Goal: Transaction & Acquisition: Purchase product/service

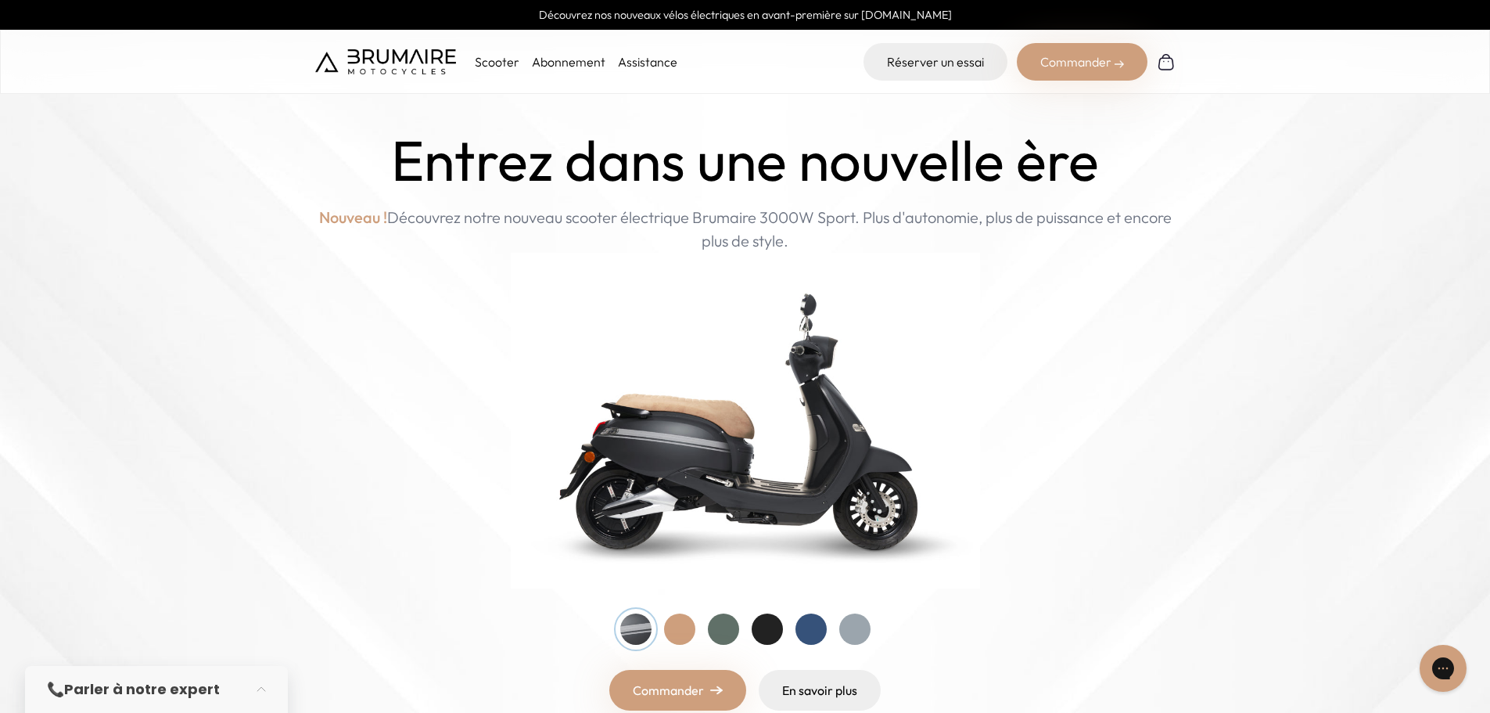
click at [1077, 60] on div "Commander" at bounding box center [1082, 62] width 131 height 38
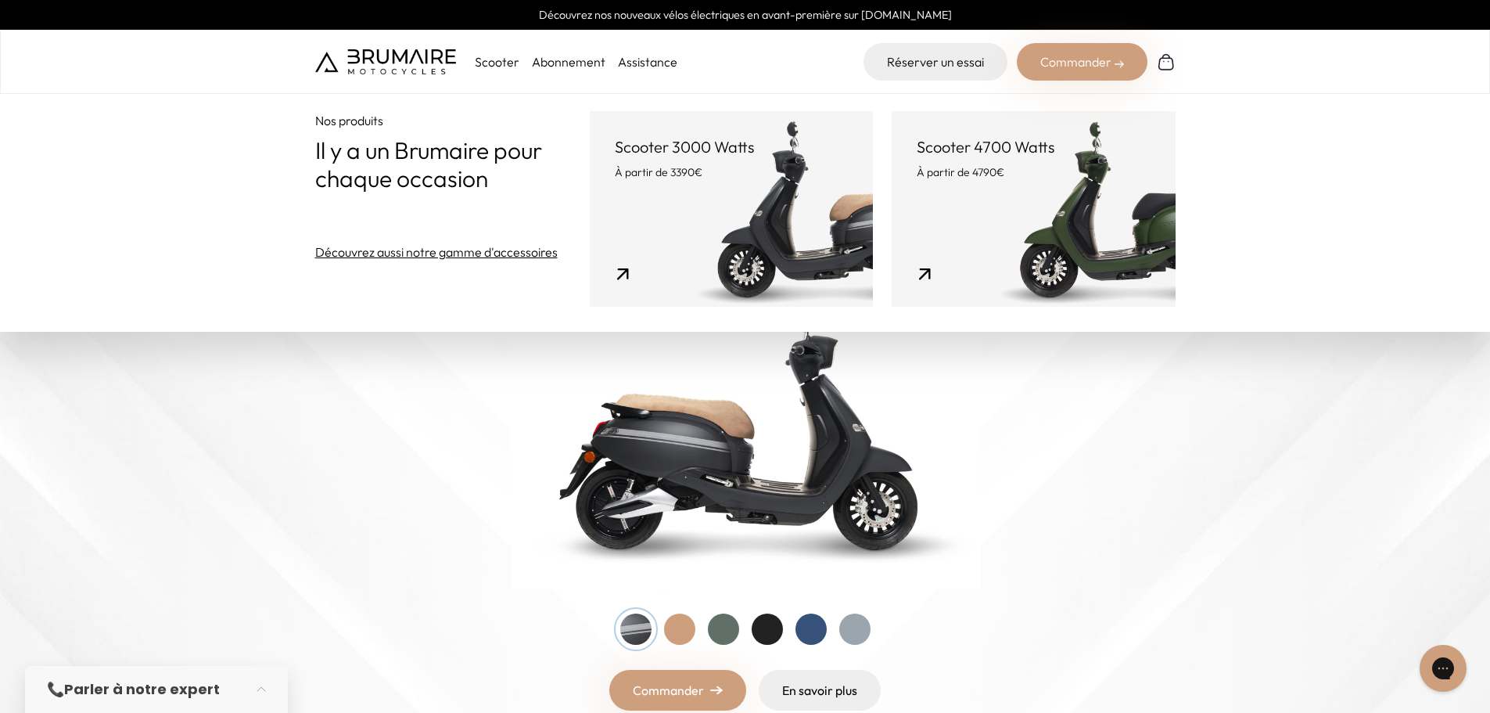
click at [836, 229] on link "Scooter 3000 Watts À partir de 3390€" at bounding box center [731, 209] width 283 height 196
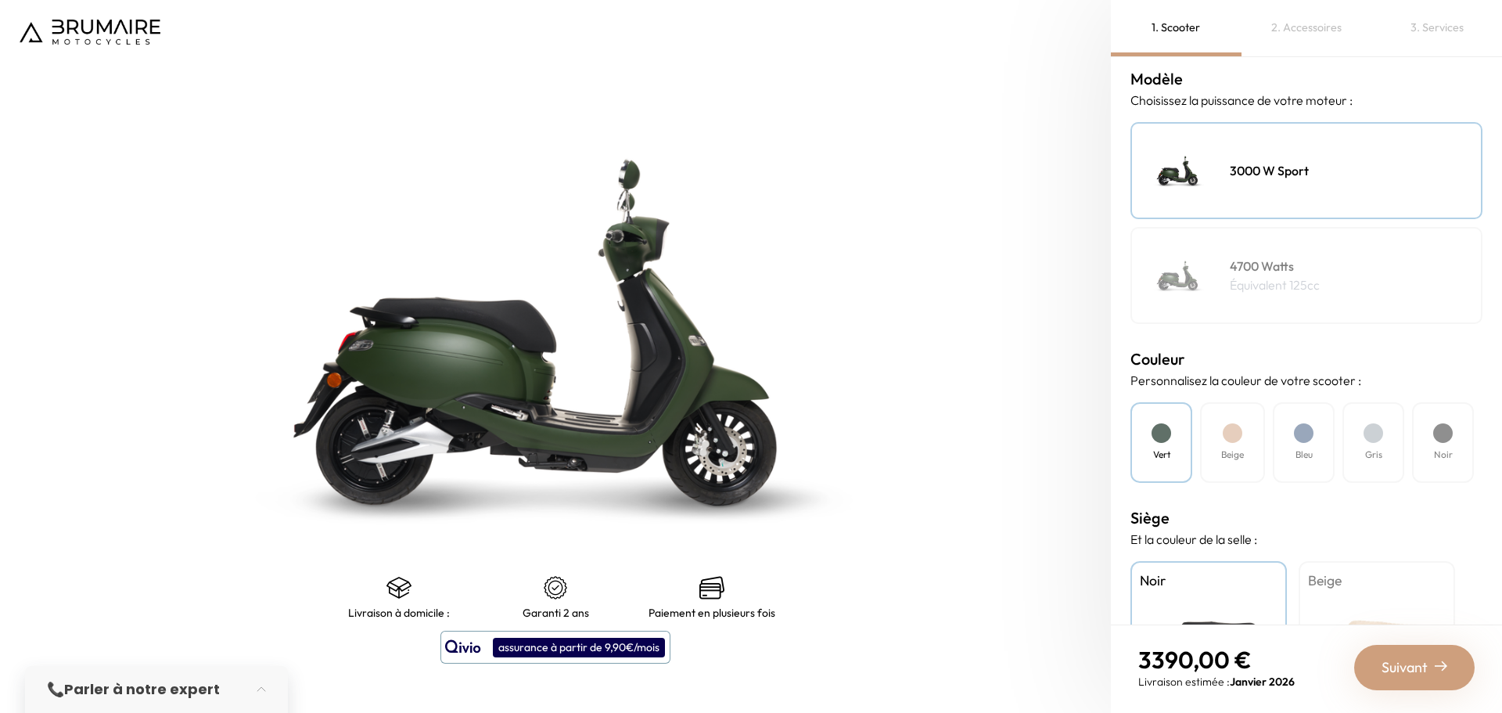
scroll to position [235, 0]
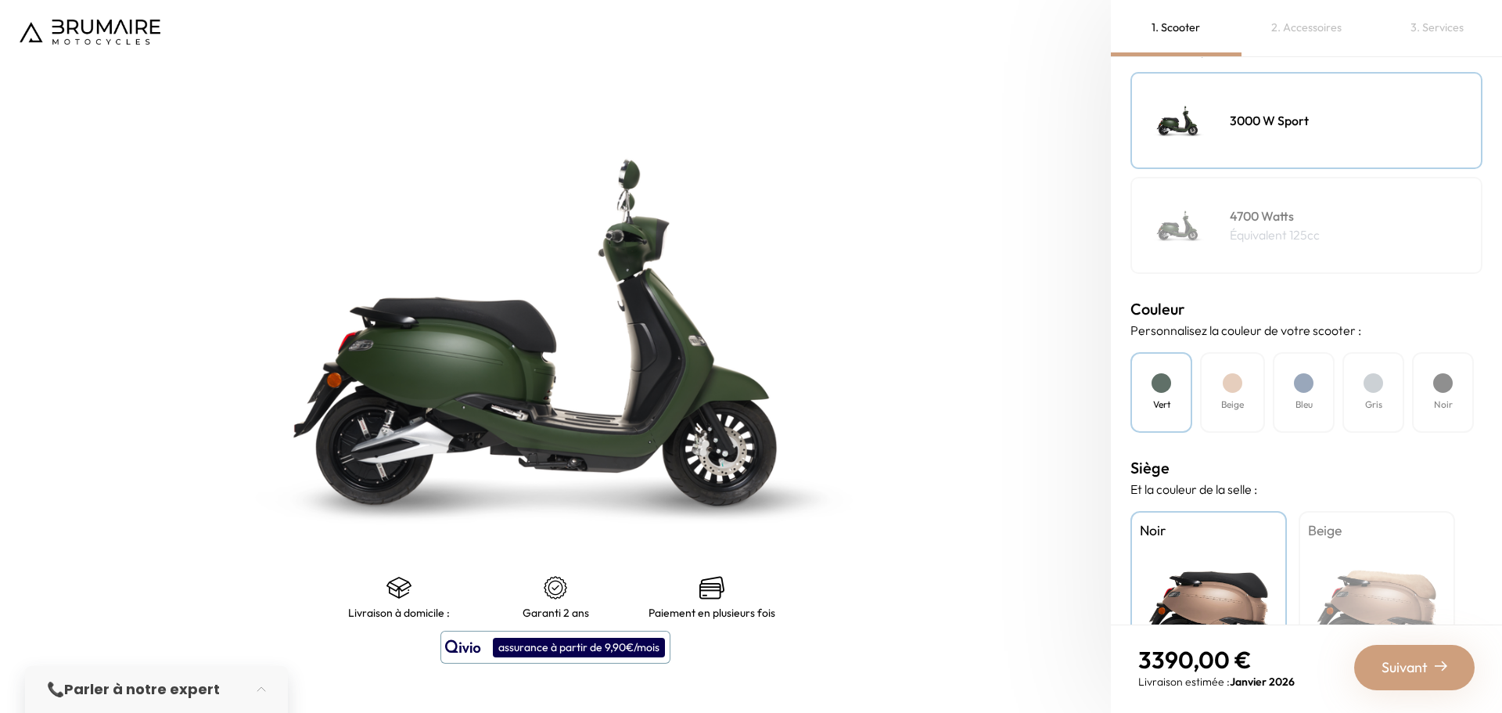
click at [1368, 426] on div "Gris" at bounding box center [1374, 392] width 62 height 81
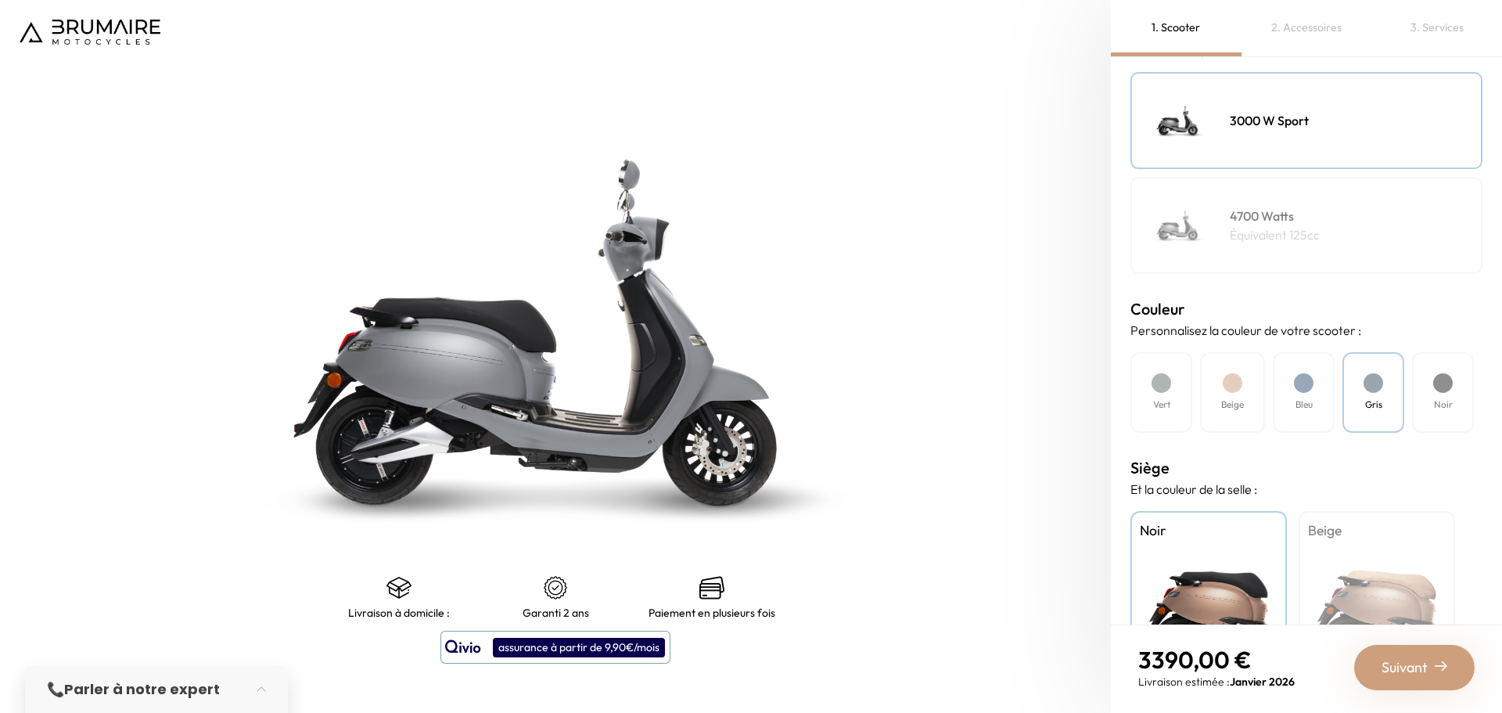
click at [1385, 574] on div "Beige" at bounding box center [1377, 609] width 156 height 196
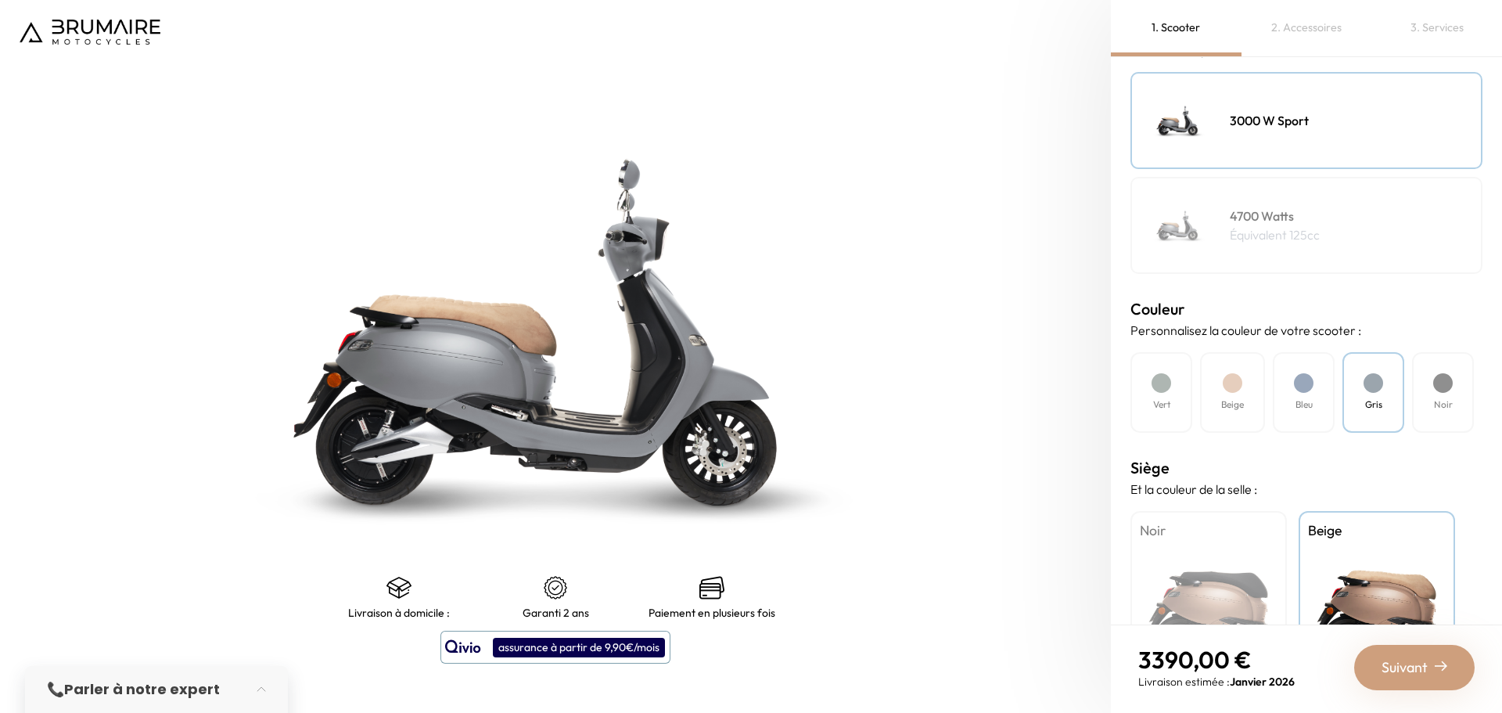
click at [1260, 548] on div "Noir" at bounding box center [1209, 609] width 156 height 196
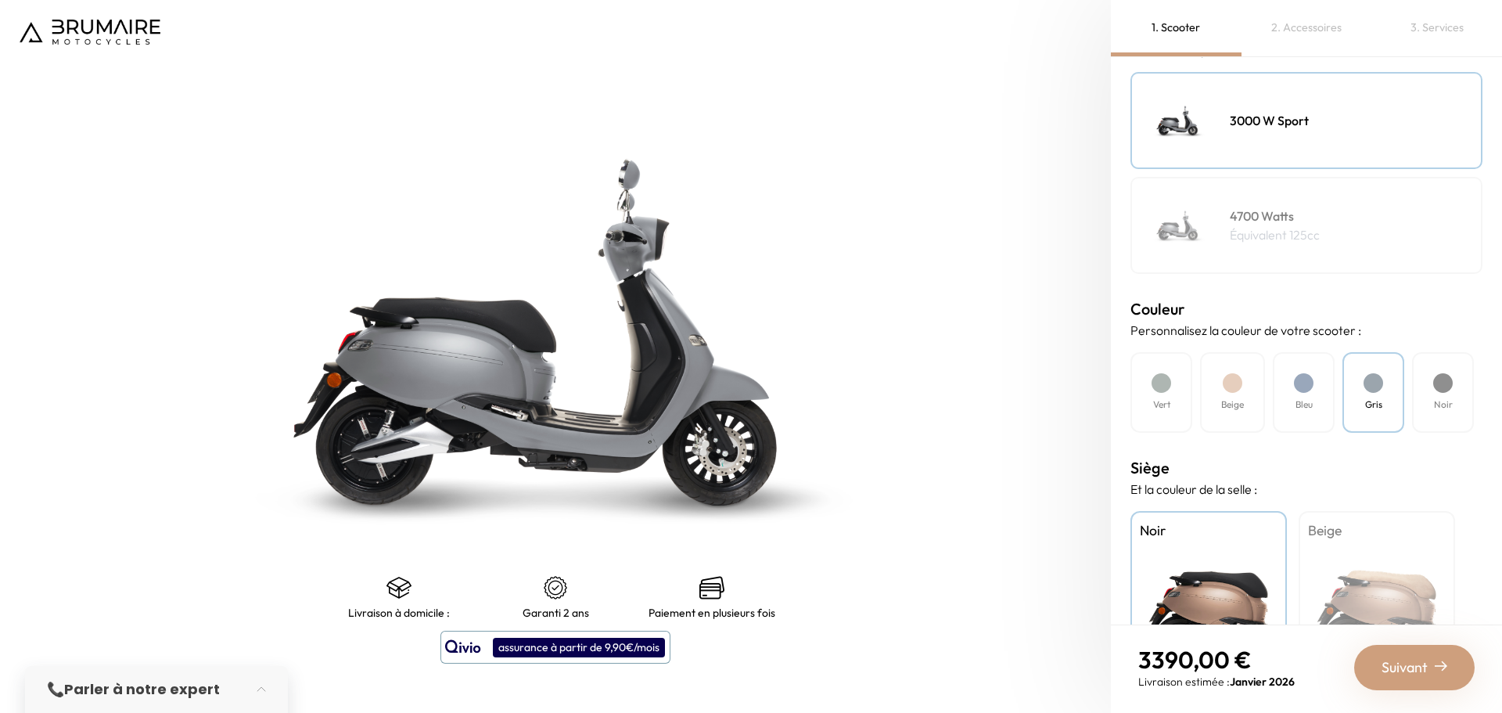
click at [1337, 549] on div "Beige" at bounding box center [1377, 609] width 156 height 196
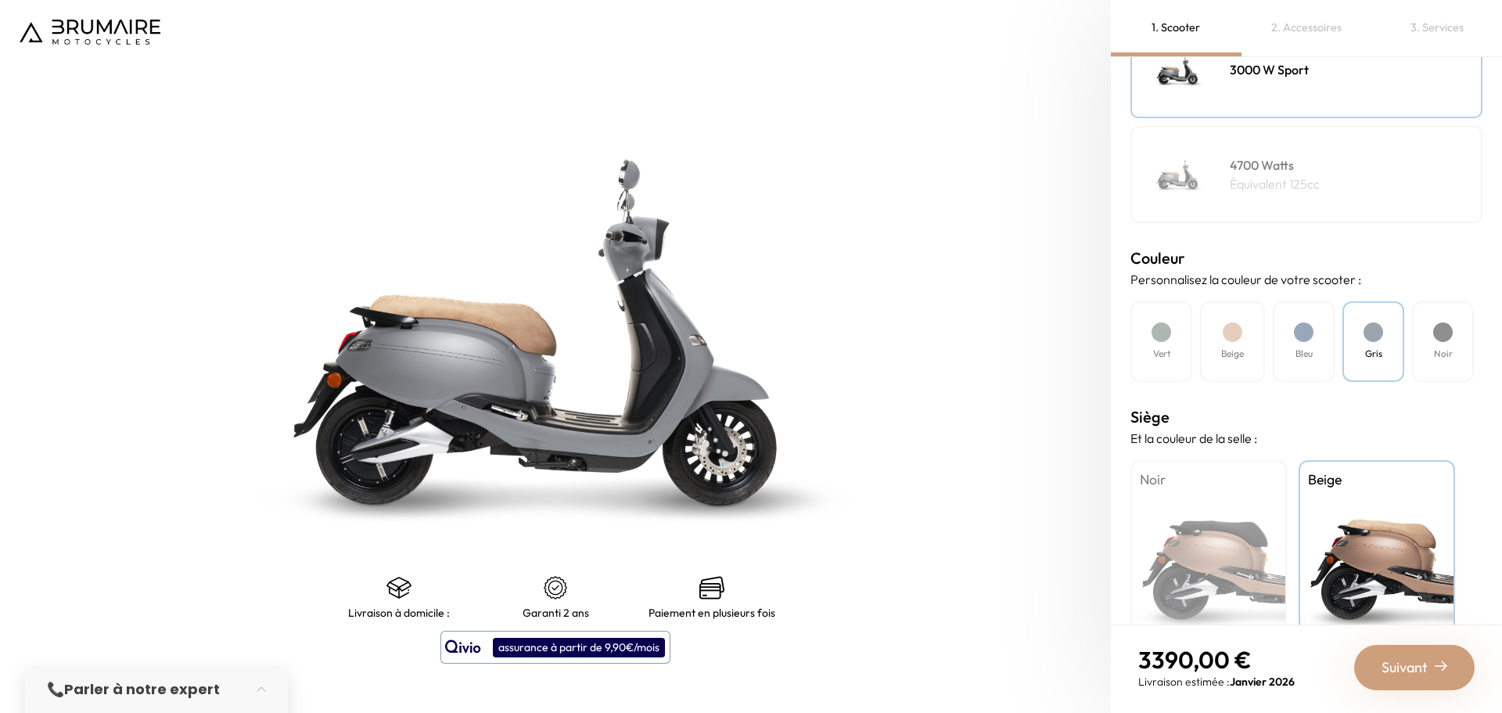
scroll to position [336, 0]
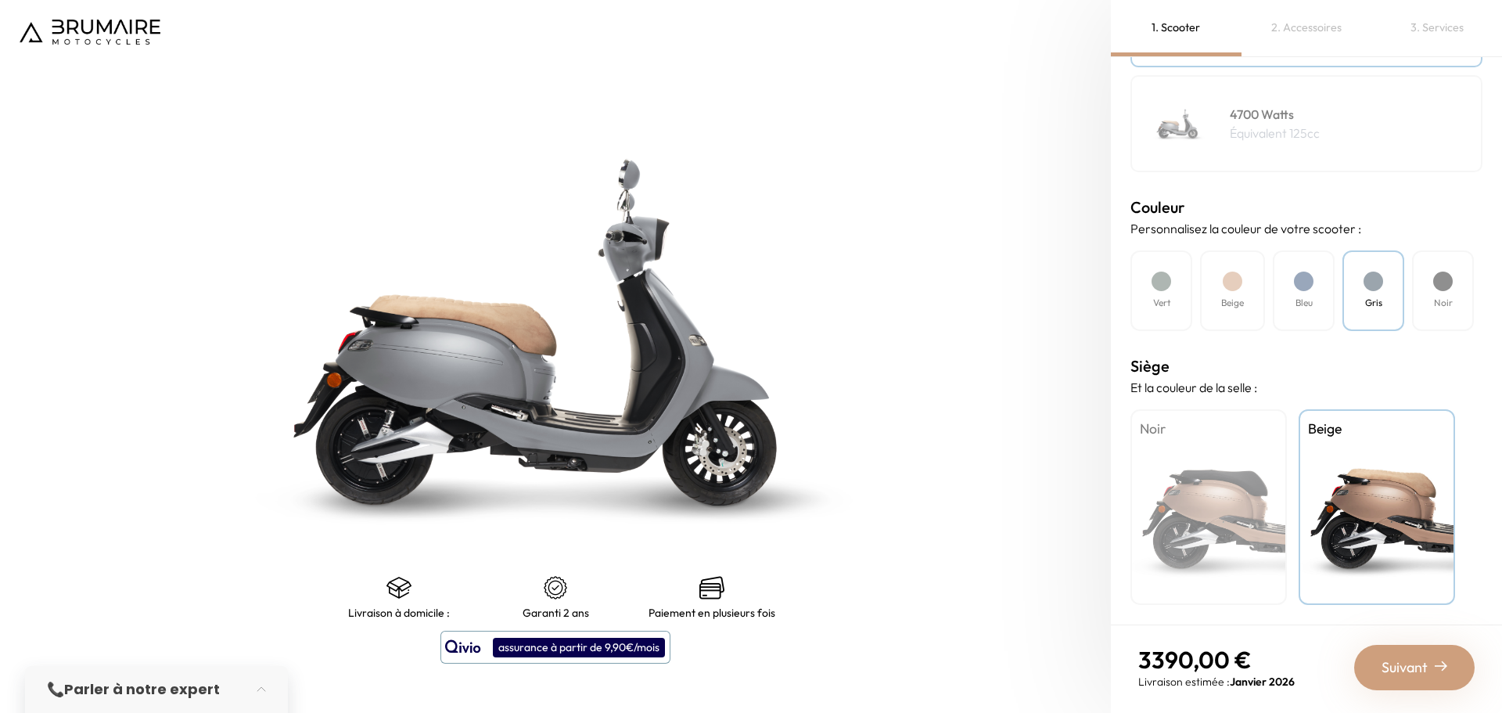
click at [1257, 480] on div "Noir" at bounding box center [1209, 507] width 156 height 196
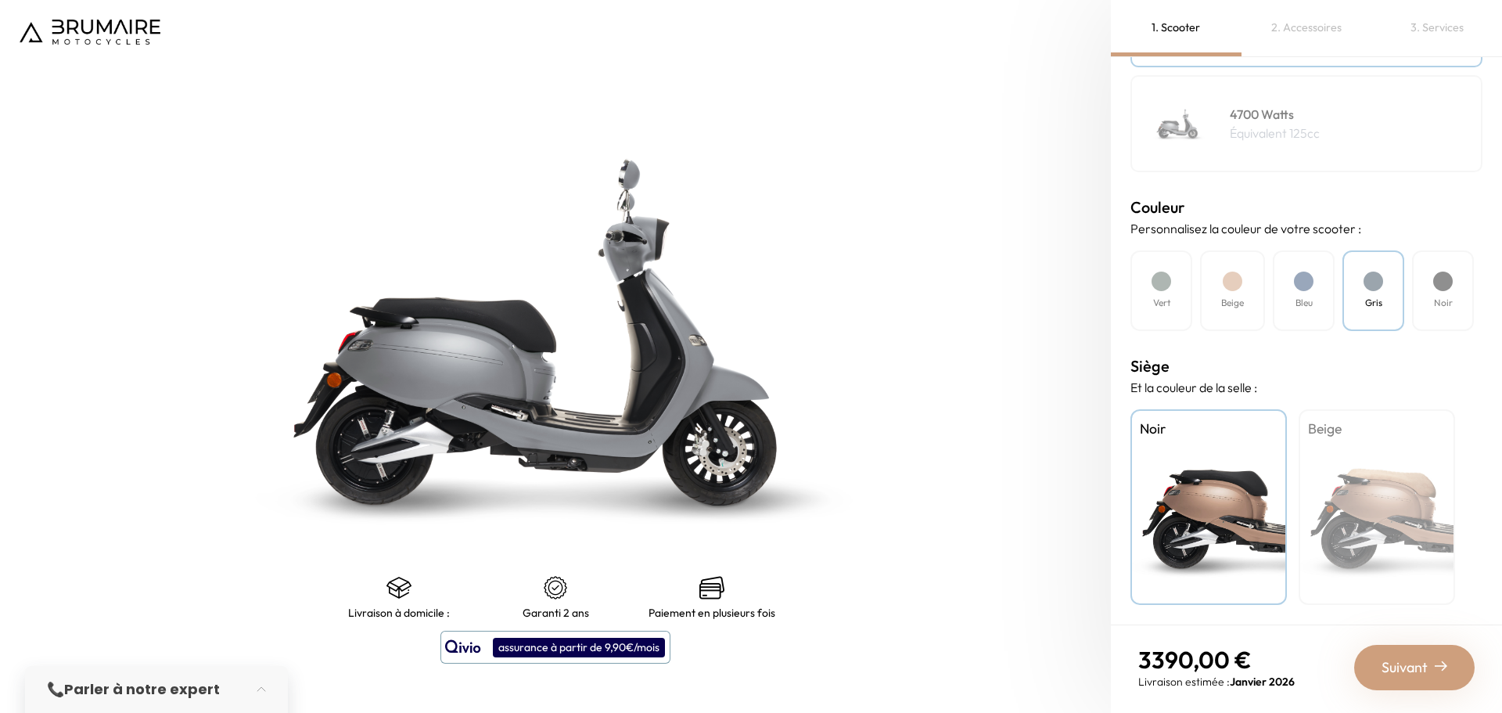
click at [1322, 478] on div "Beige" at bounding box center [1377, 507] width 156 height 196
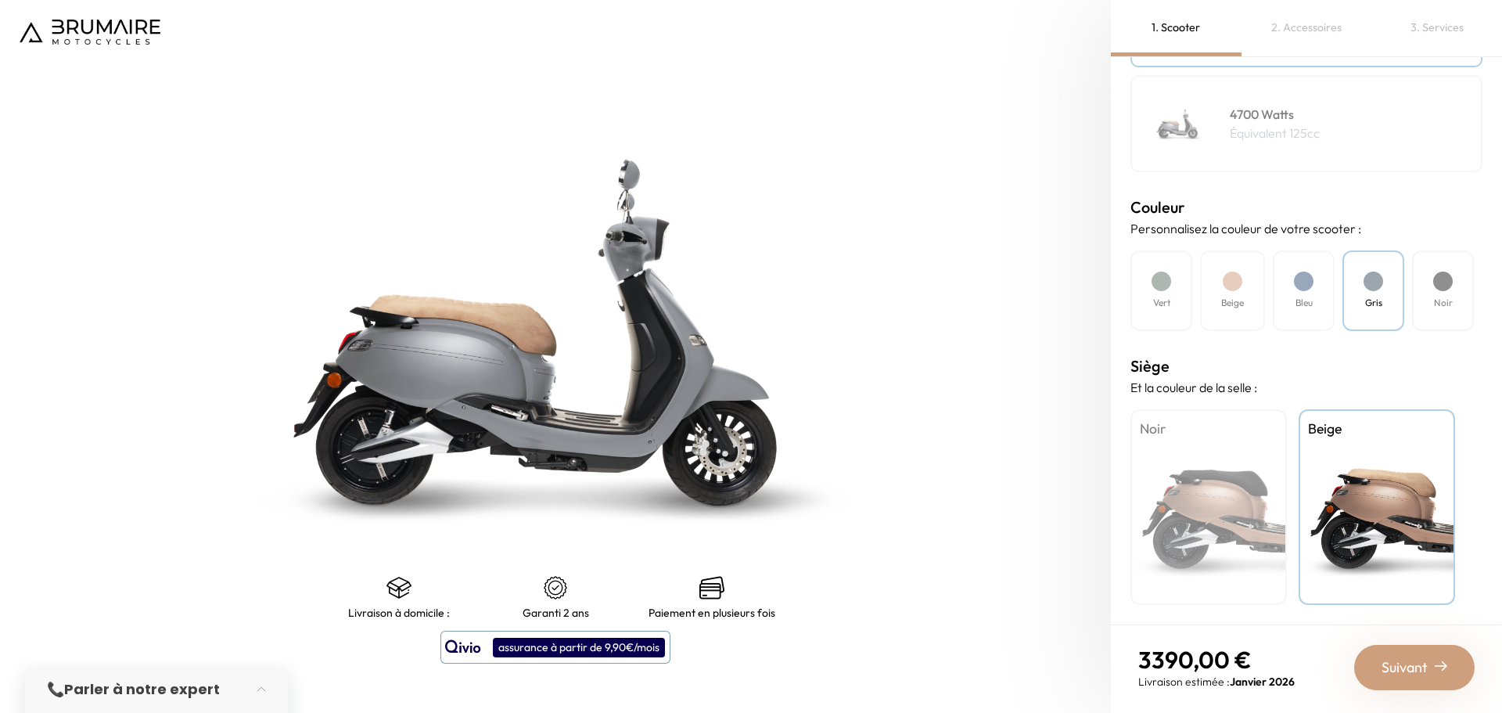
click at [1219, 493] on div "Noir" at bounding box center [1209, 507] width 156 height 196
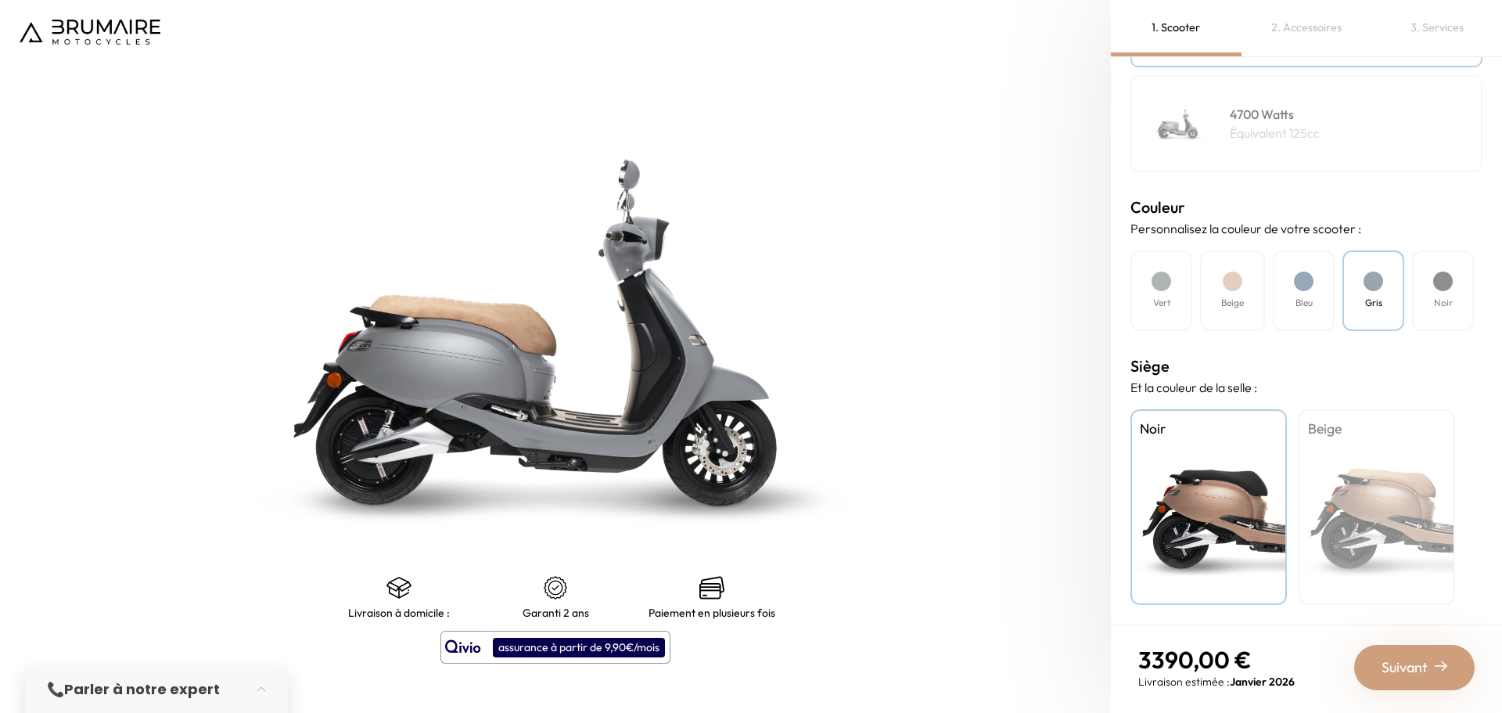
click at [1358, 489] on div "Beige" at bounding box center [1377, 507] width 156 height 196
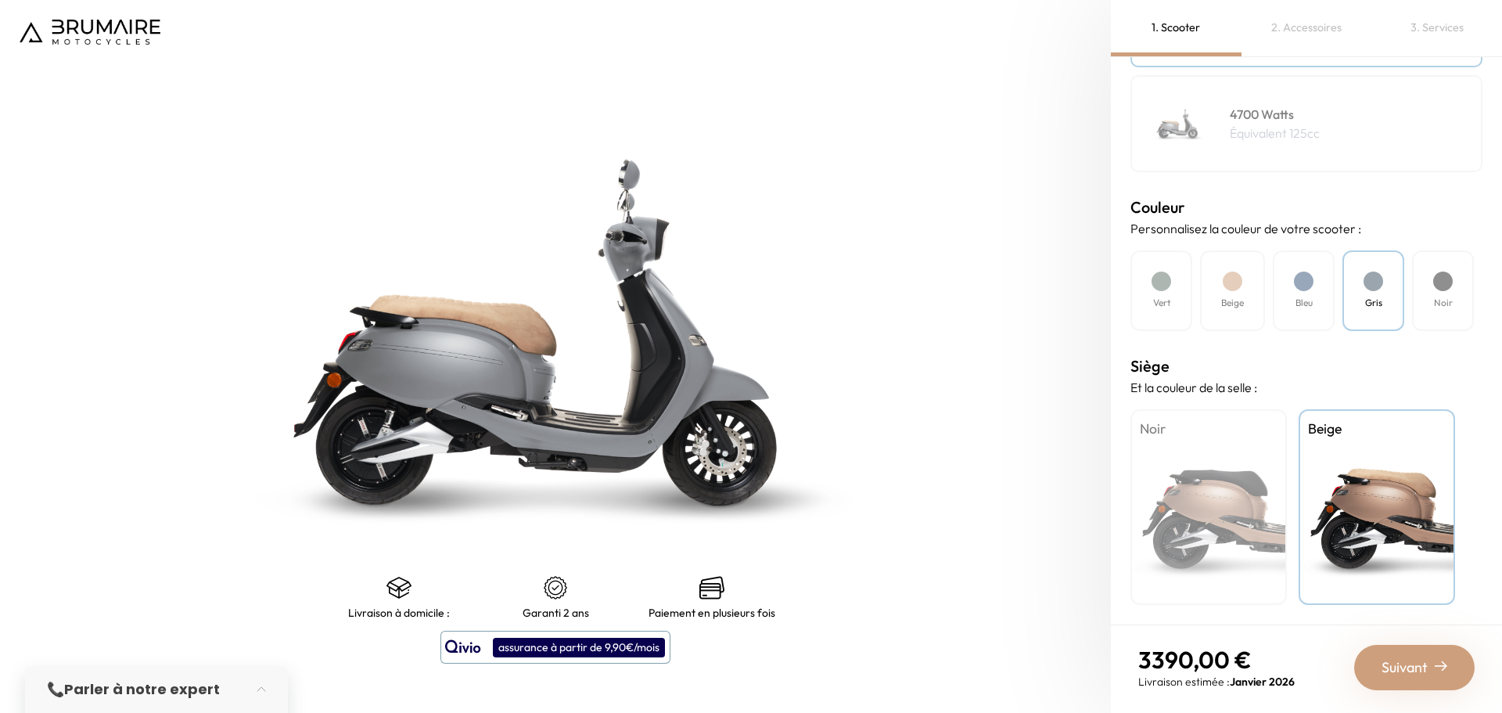
click at [1244, 504] on div "Noir" at bounding box center [1209, 507] width 156 height 196
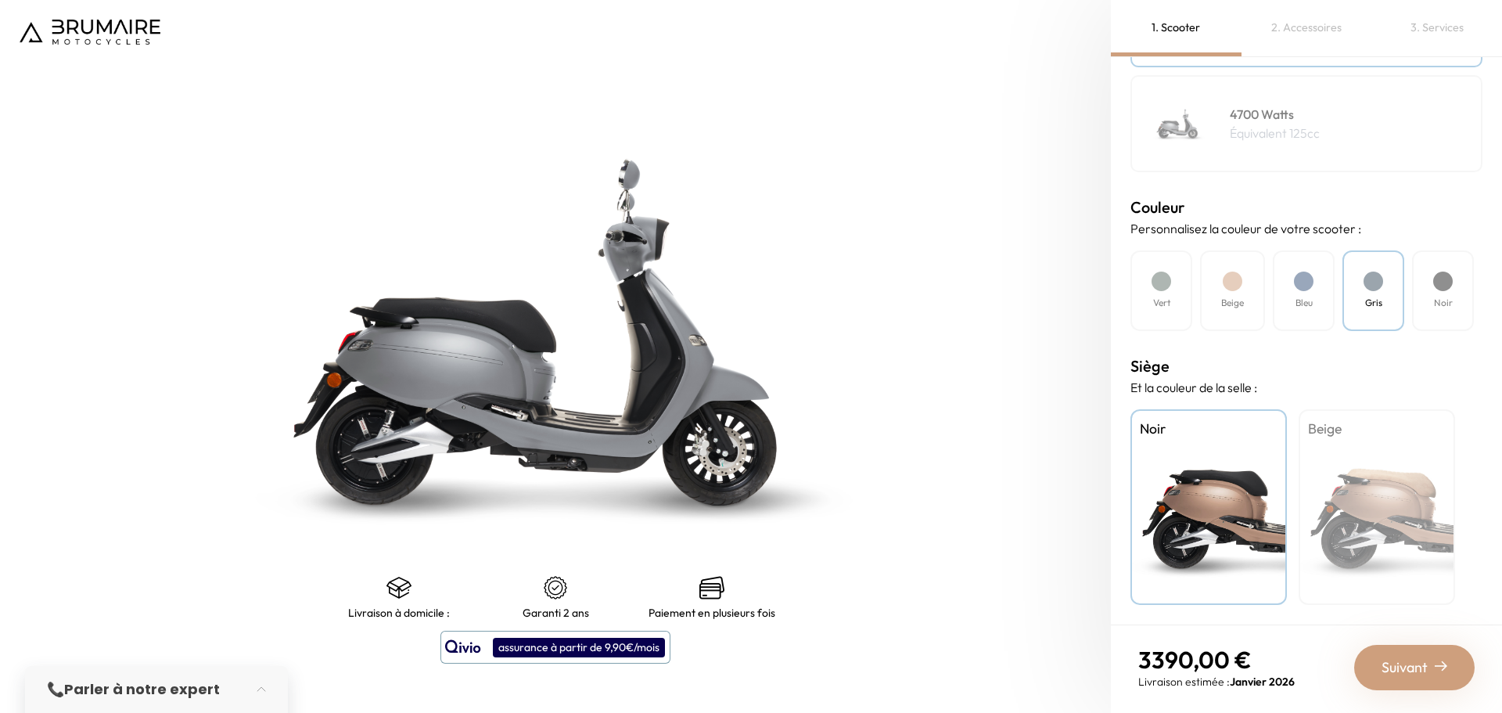
click at [1357, 504] on div "Beige" at bounding box center [1377, 507] width 156 height 196
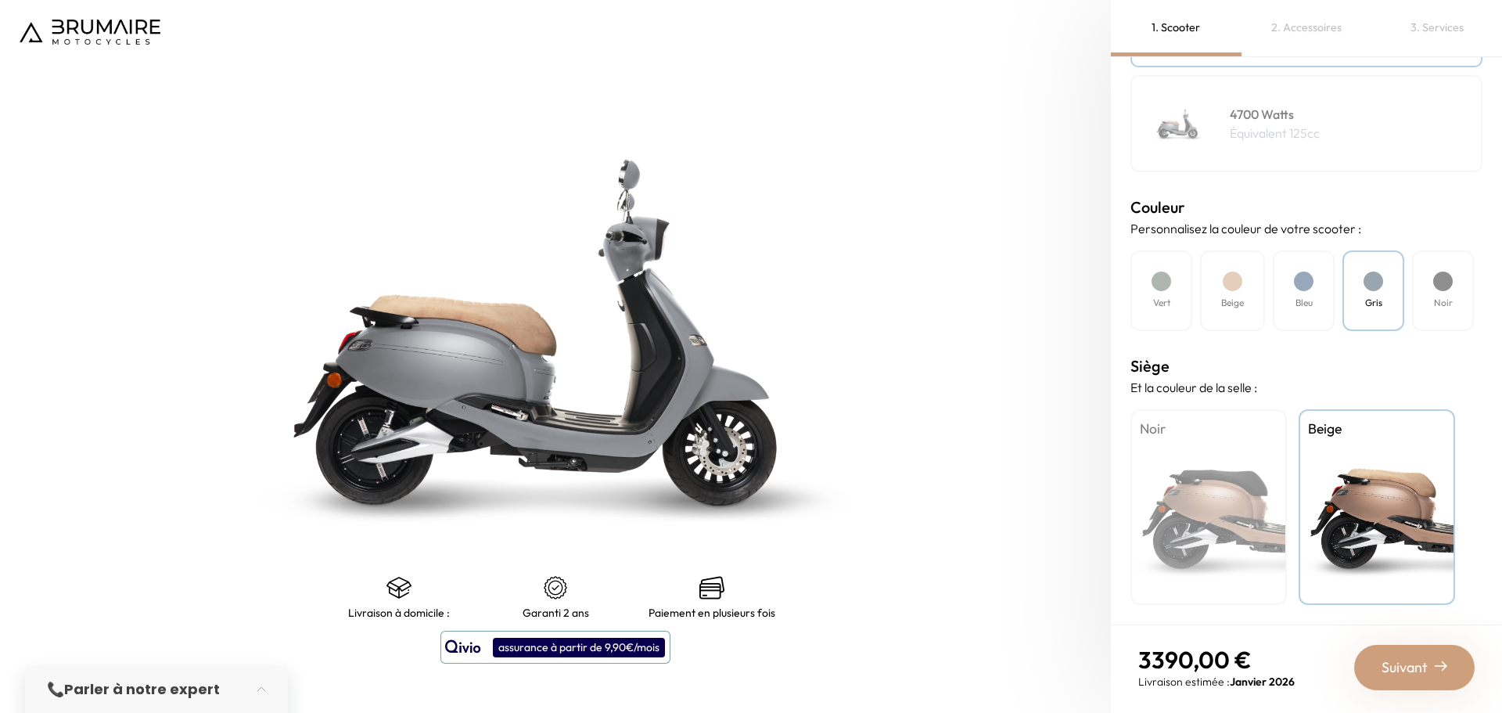
click at [1419, 281] on div "Noir" at bounding box center [1443, 290] width 62 height 81
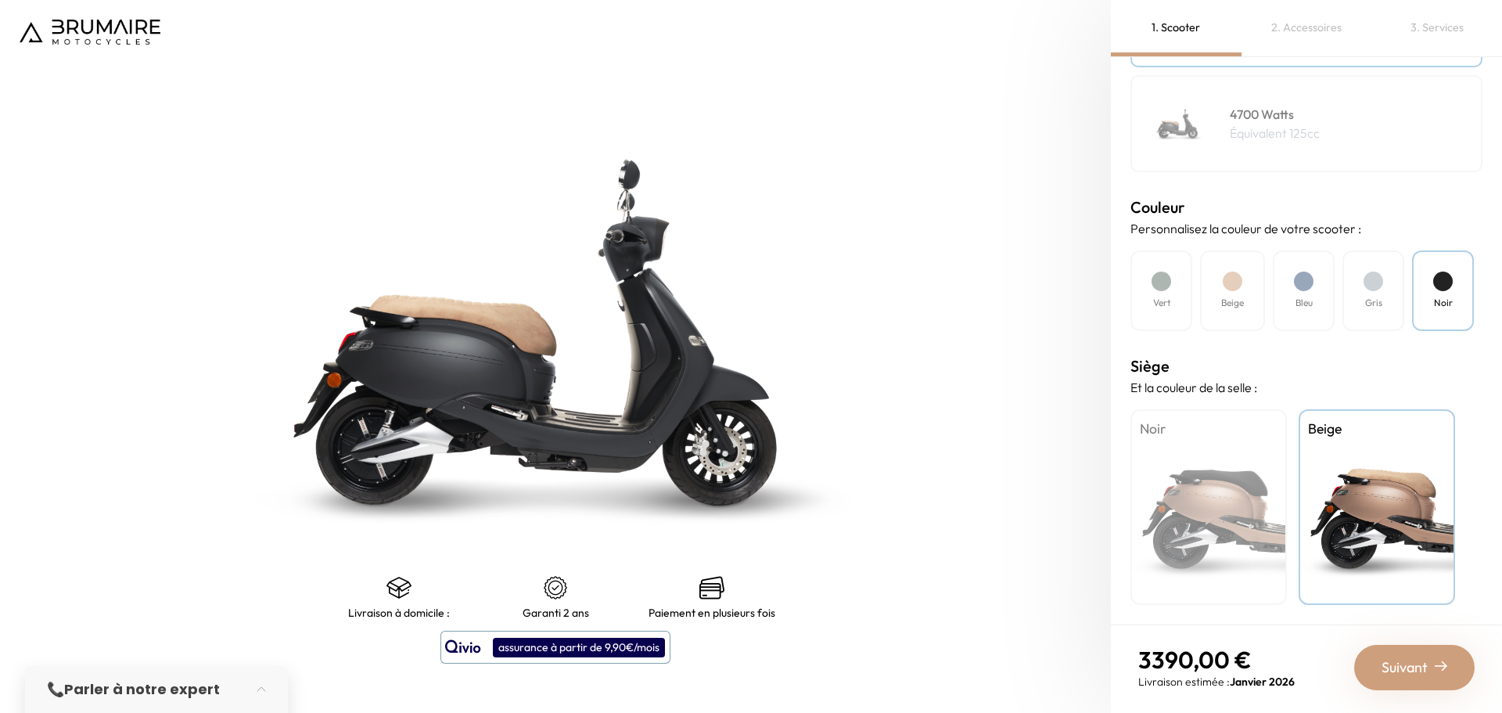
click at [1296, 296] on h4 "Bleu" at bounding box center [1304, 303] width 17 height 14
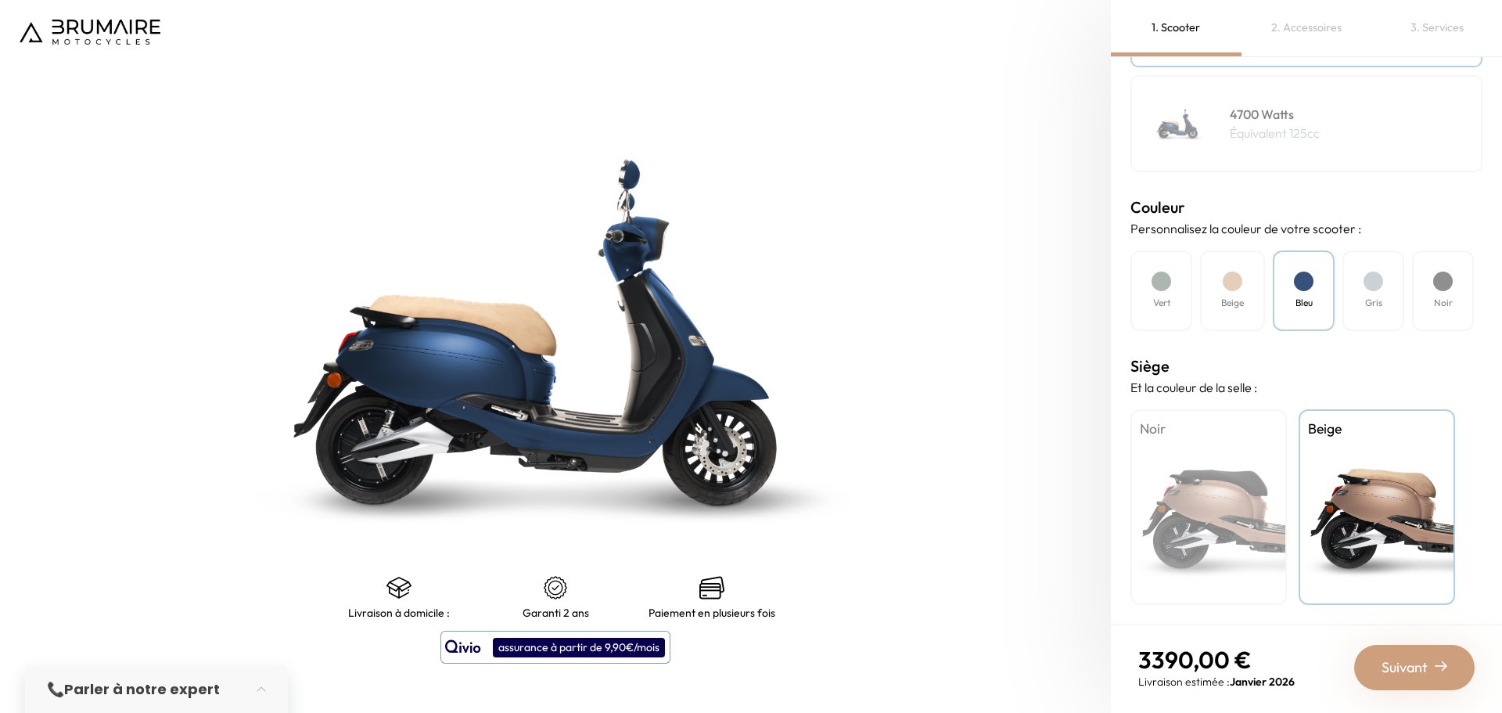
click at [1209, 297] on div "Beige" at bounding box center [1232, 290] width 65 height 81
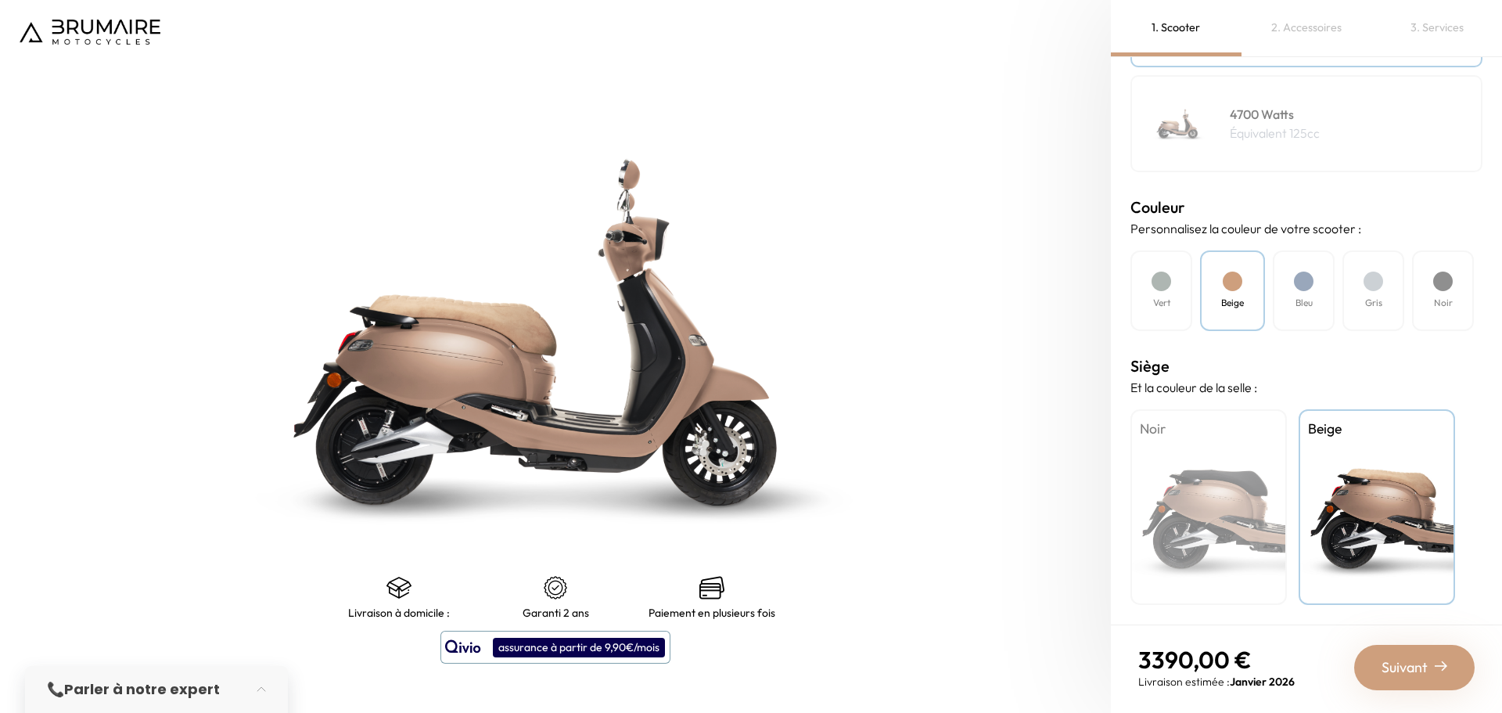
click at [1134, 299] on div "Vert" at bounding box center [1162, 290] width 62 height 81
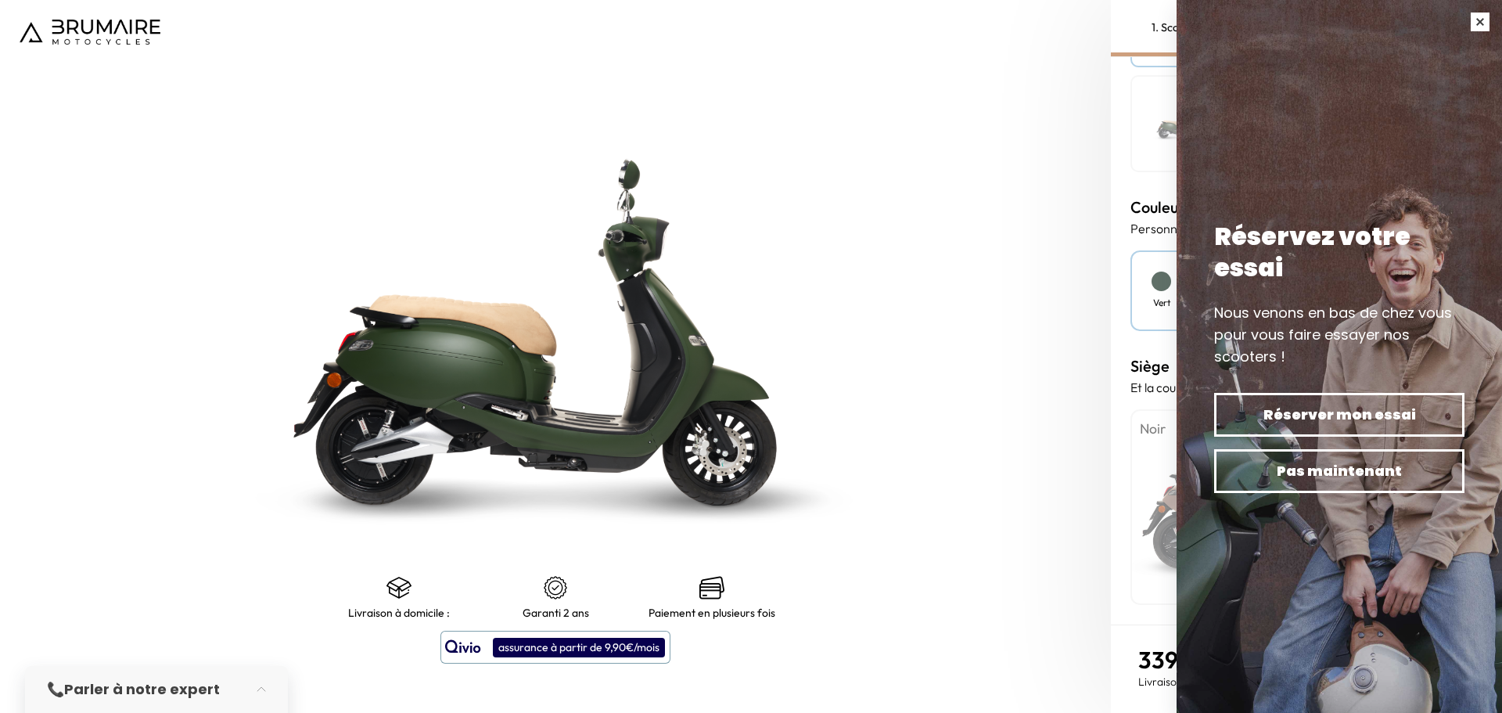
click at [1468, 23] on button "button" at bounding box center [1480, 22] width 44 height 44
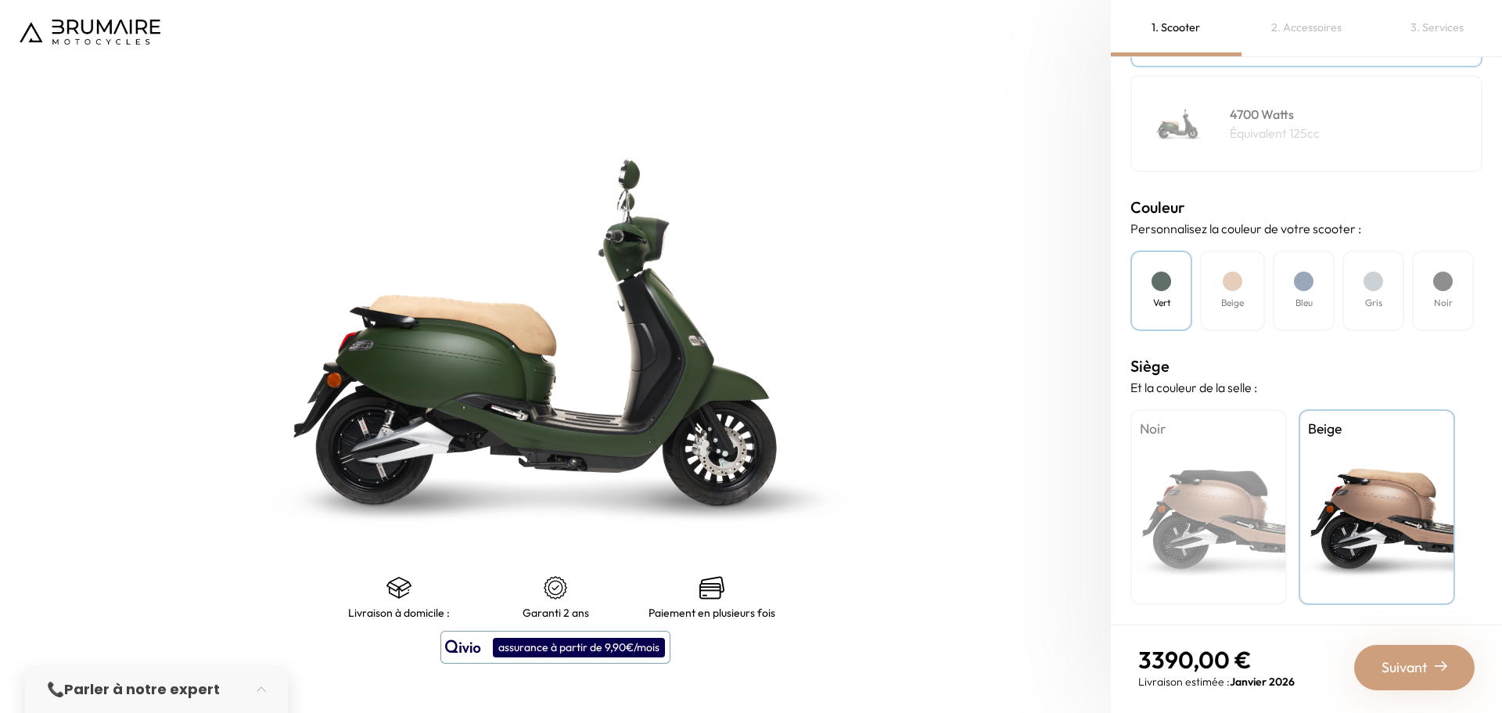
click at [1304, 286] on div at bounding box center [1304, 281] width 20 height 20
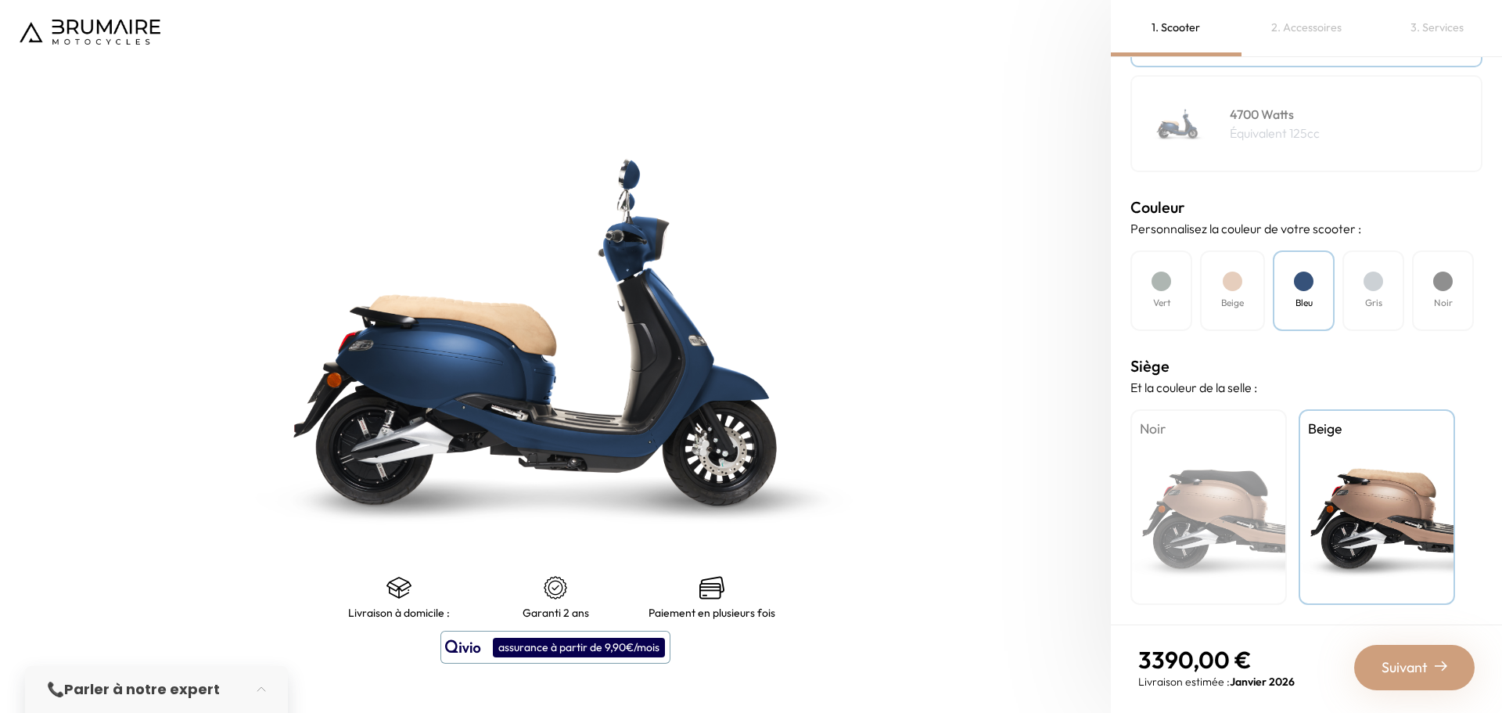
click at [1237, 268] on div "Beige" at bounding box center [1232, 290] width 65 height 81
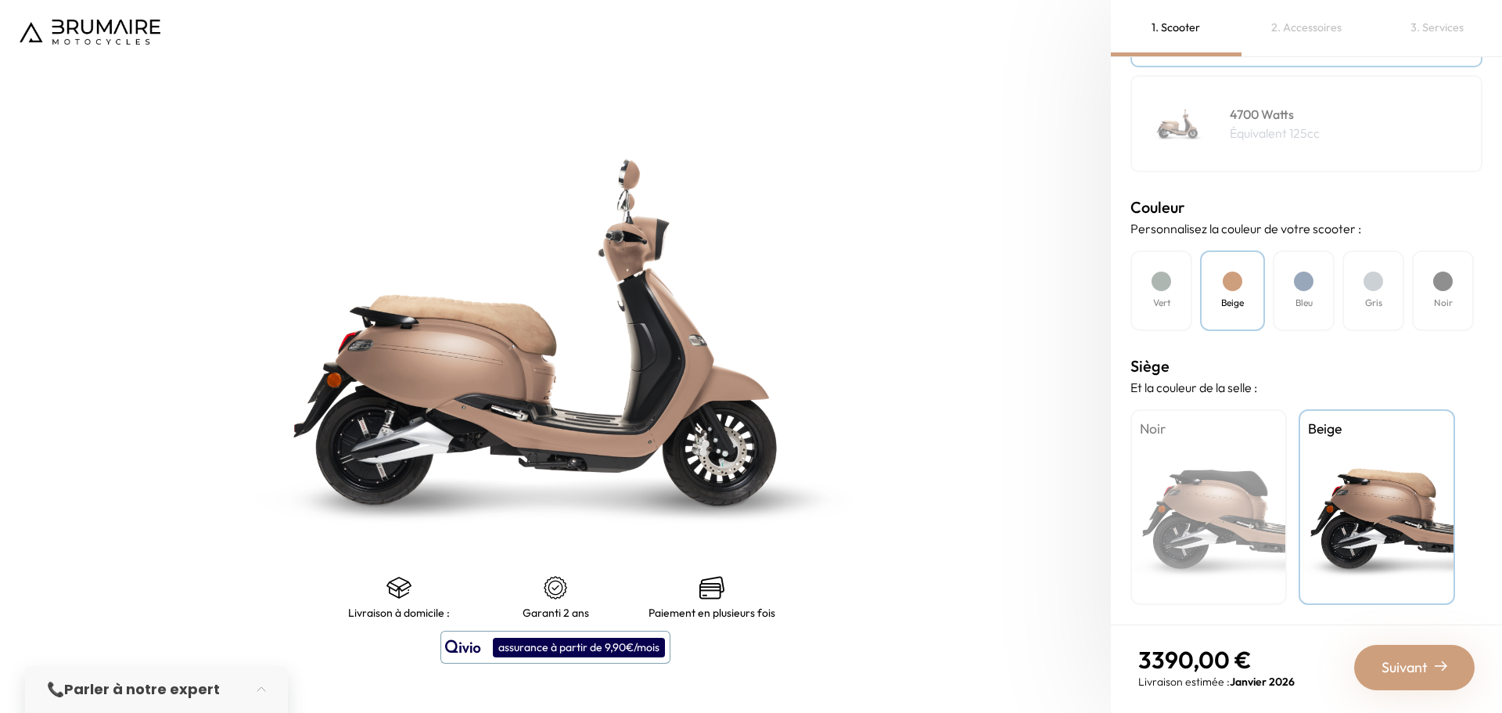
click at [1235, 526] on div "Noir" at bounding box center [1209, 507] width 156 height 196
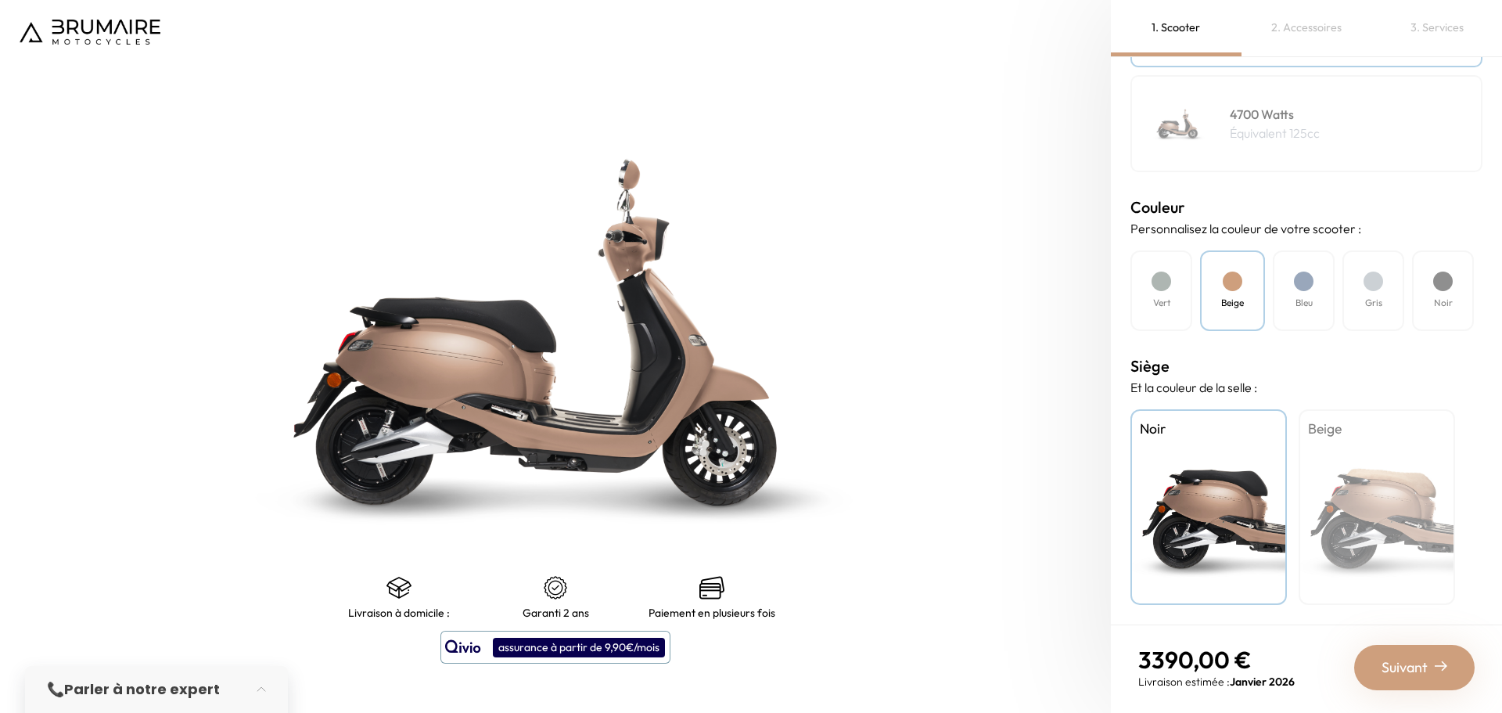
click at [1358, 532] on div "Beige" at bounding box center [1377, 507] width 156 height 196
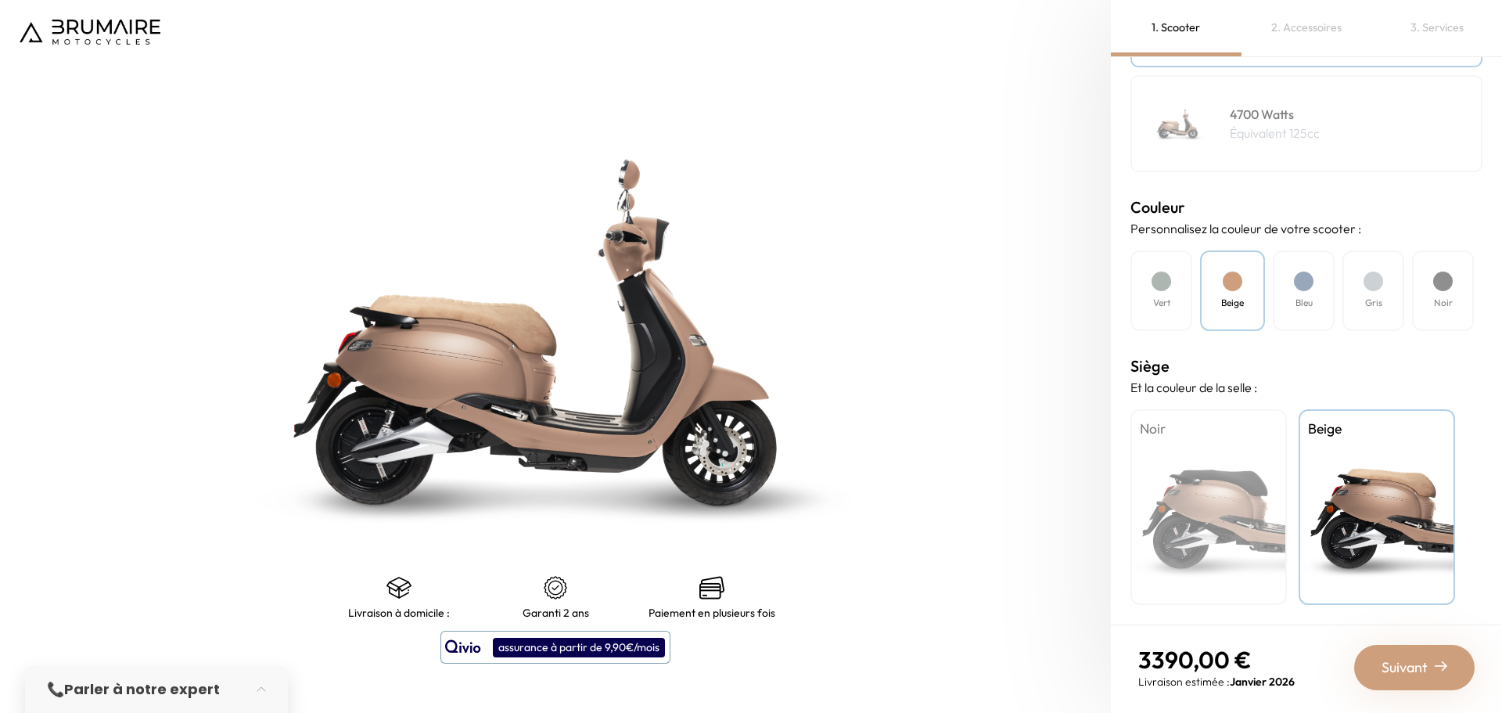
click at [1384, 289] on div "Gris" at bounding box center [1374, 290] width 62 height 81
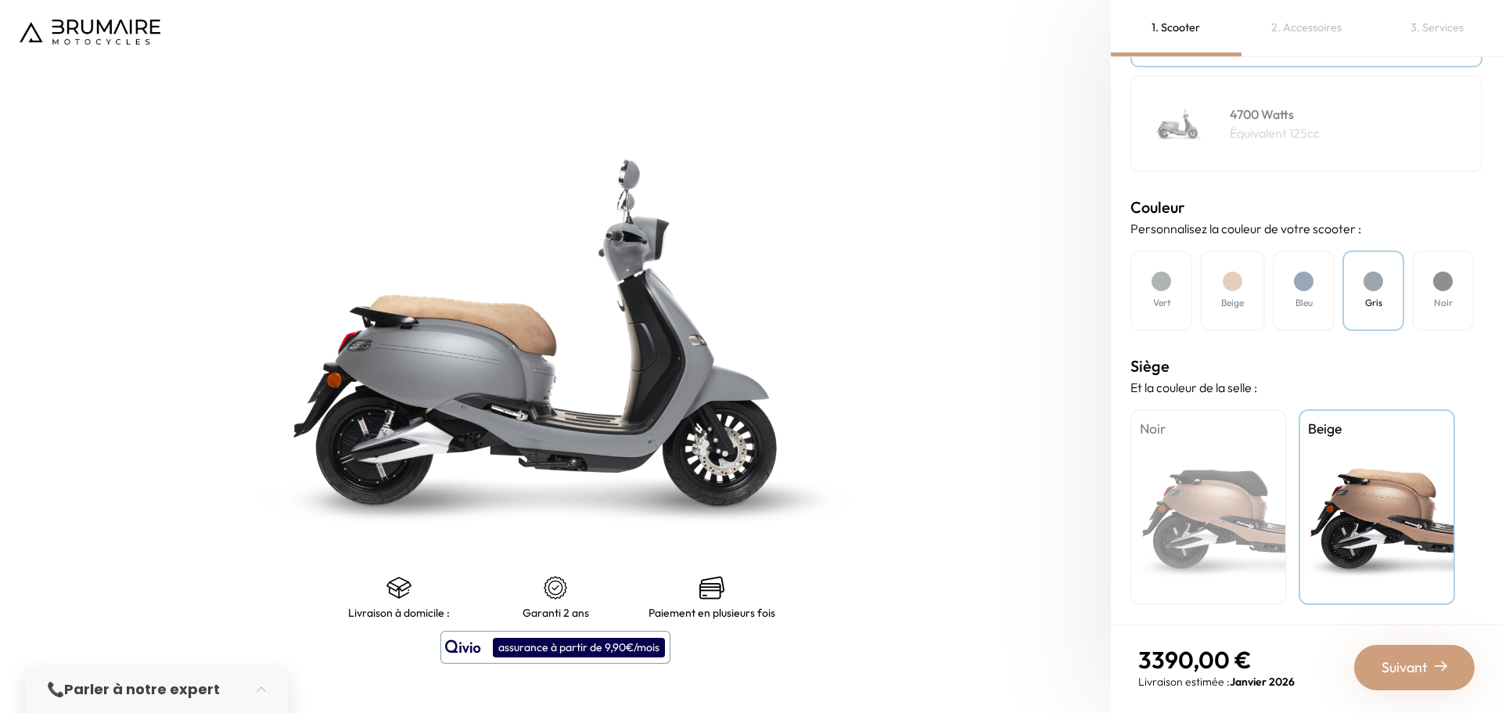
click at [1443, 297] on h4 "Noir" at bounding box center [1443, 303] width 19 height 14
